Goal: Transaction & Acquisition: Download file/media

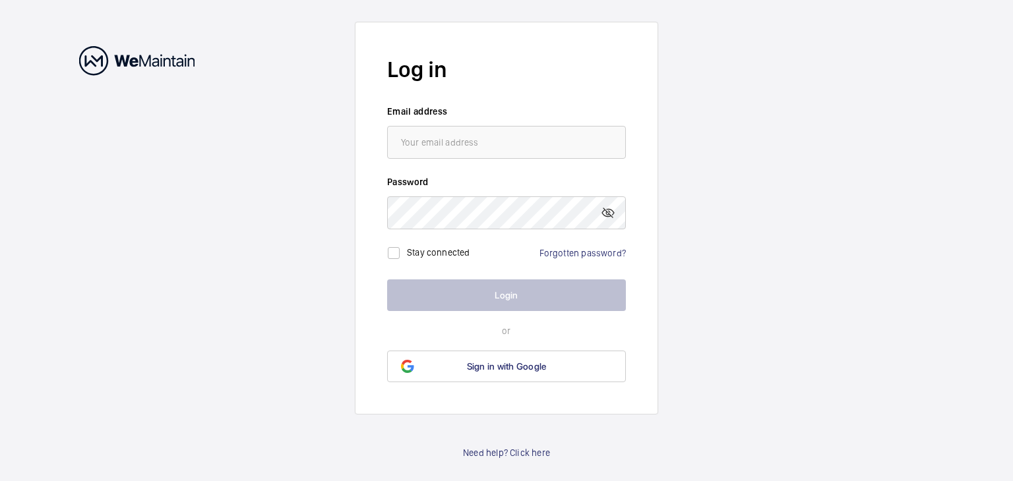
click at [545, 140] on input "email" at bounding box center [506, 142] width 239 height 33
type input "[EMAIL_ADDRESS][DOMAIN_NAME]"
click at [611, 215] on mat-icon at bounding box center [608, 213] width 16 height 16
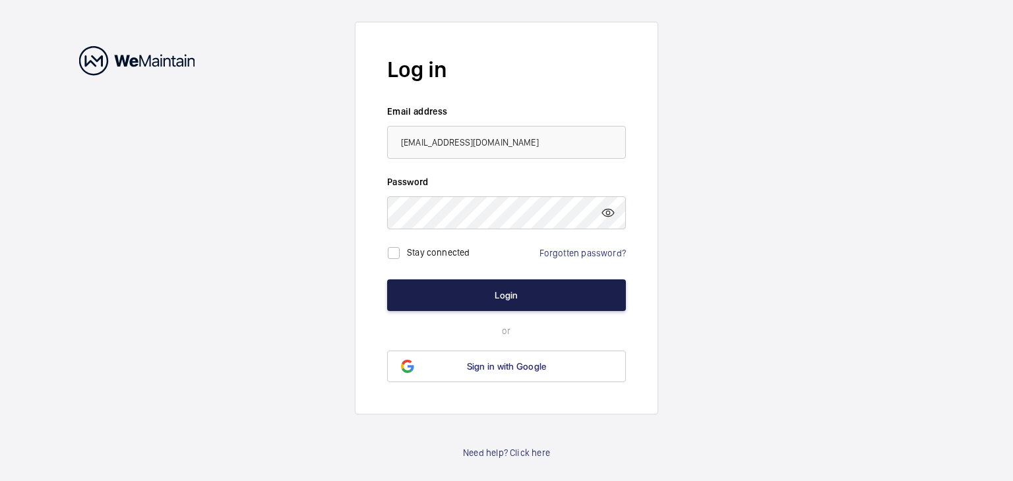
click at [546, 285] on button "Login" at bounding box center [506, 296] width 239 height 32
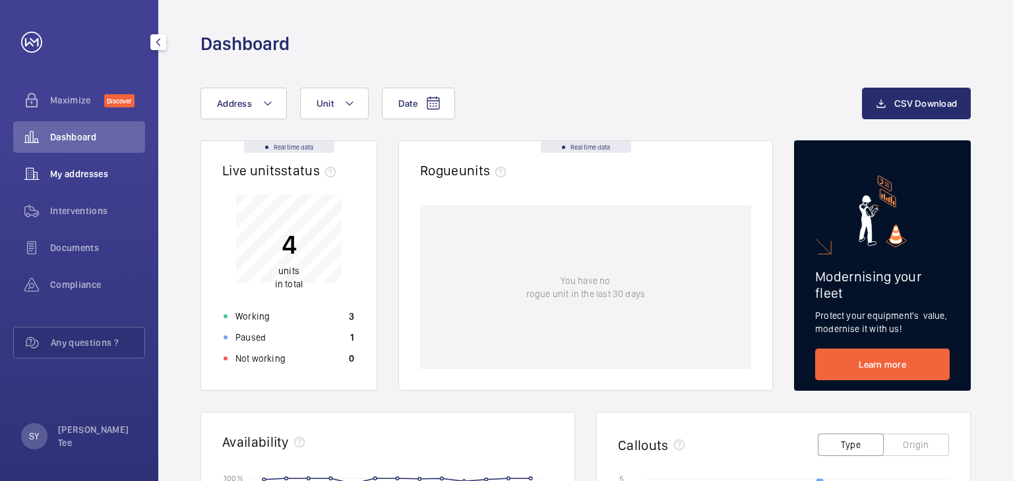
click at [71, 175] on span "My addresses" at bounding box center [97, 173] width 95 height 13
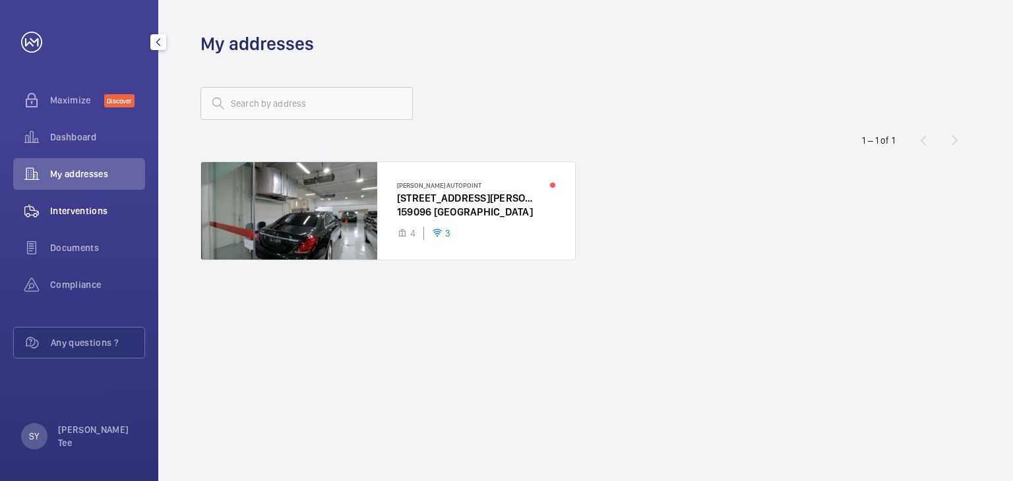
click at [66, 219] on div "Interventions" at bounding box center [79, 211] width 132 height 32
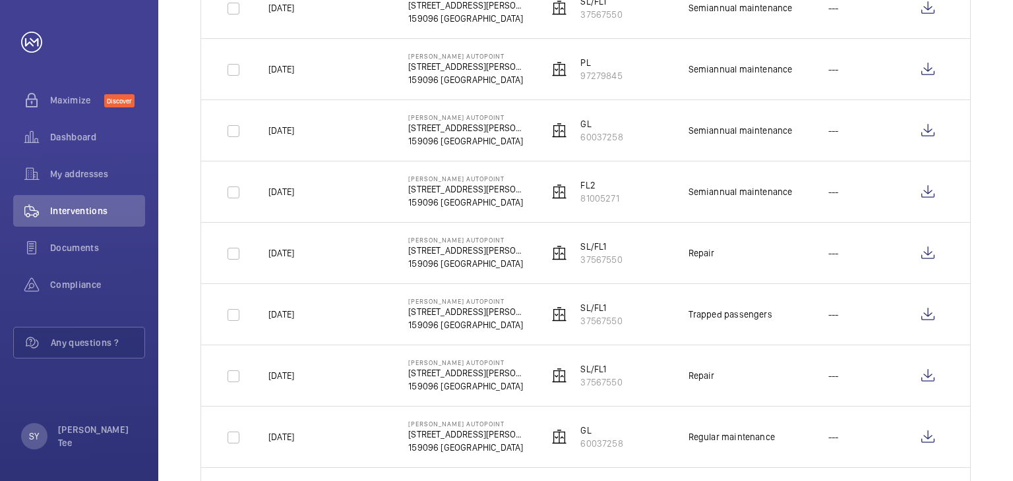
scroll to position [396, 0]
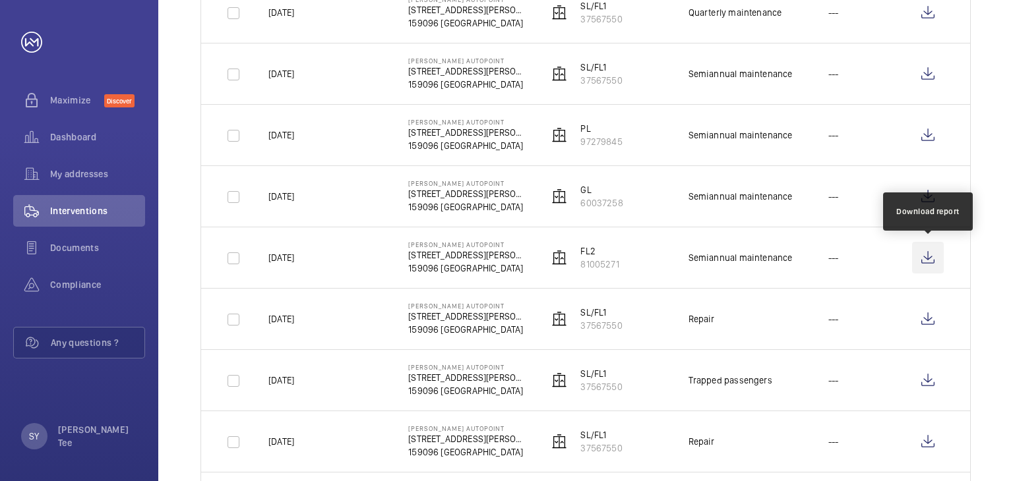
click at [933, 259] on wm-front-icon-button at bounding box center [928, 258] width 32 height 32
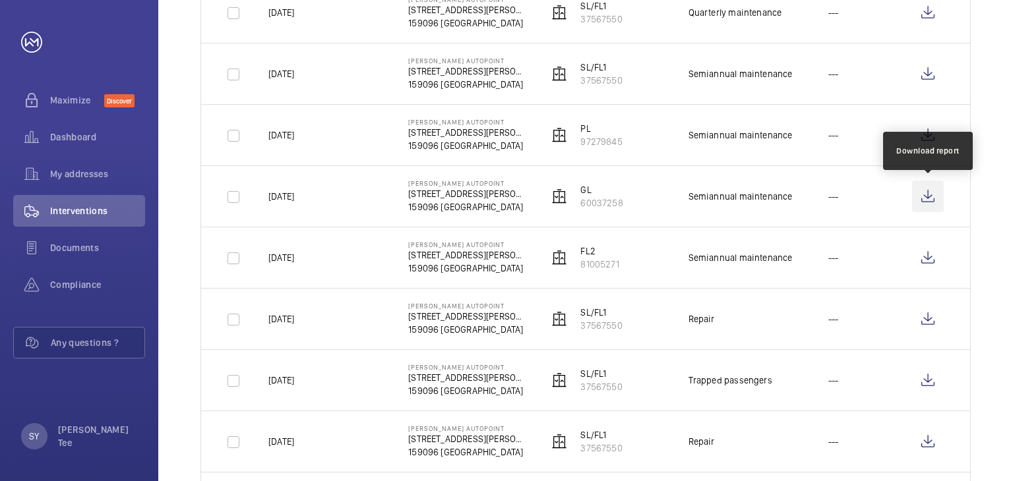
click at [930, 193] on wm-front-icon-button at bounding box center [928, 197] width 32 height 32
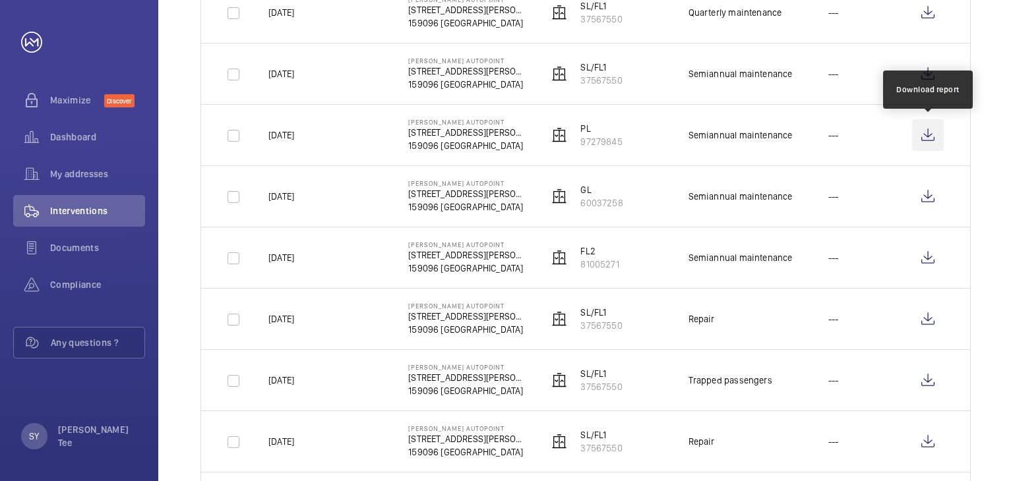
click at [923, 133] on wm-front-icon-button at bounding box center [928, 135] width 32 height 32
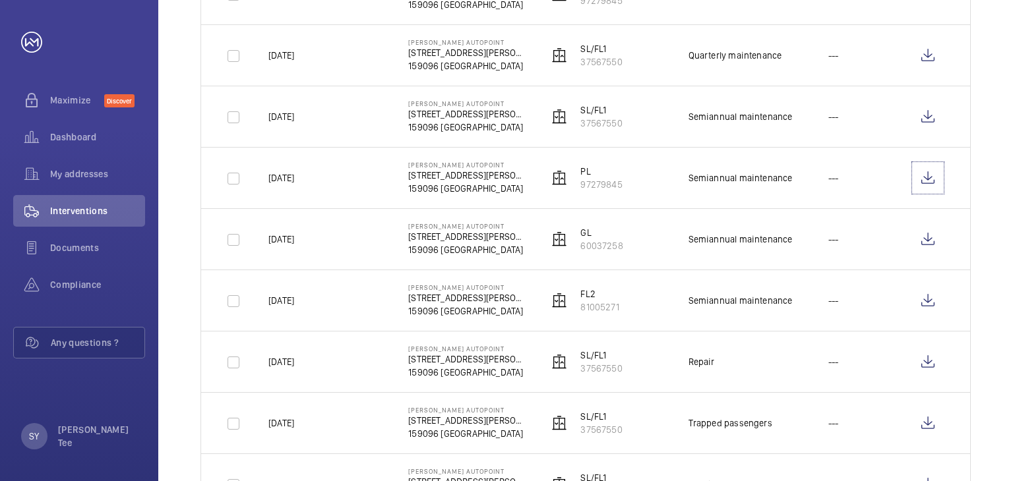
scroll to position [330, 0]
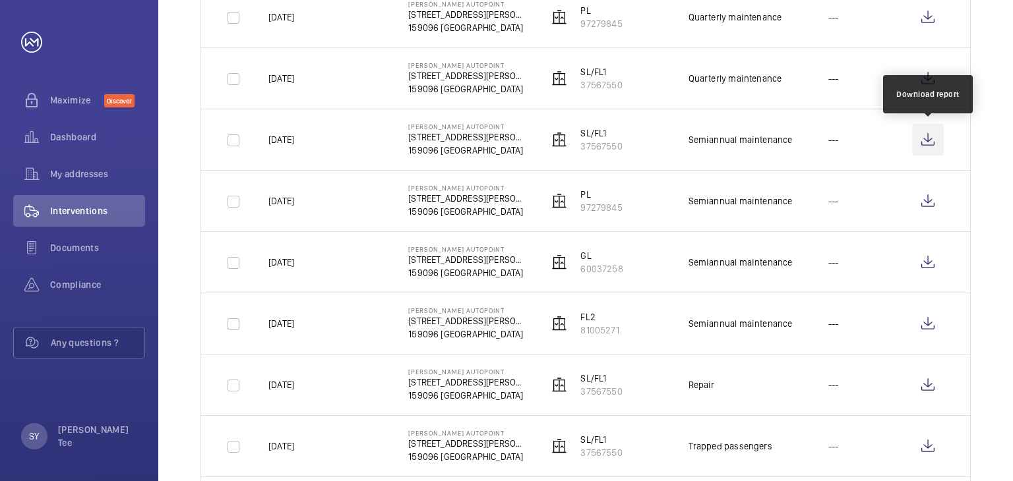
click at [927, 139] on wm-front-icon-button at bounding box center [928, 140] width 32 height 32
